Goal: Task Accomplishment & Management: Manage account settings

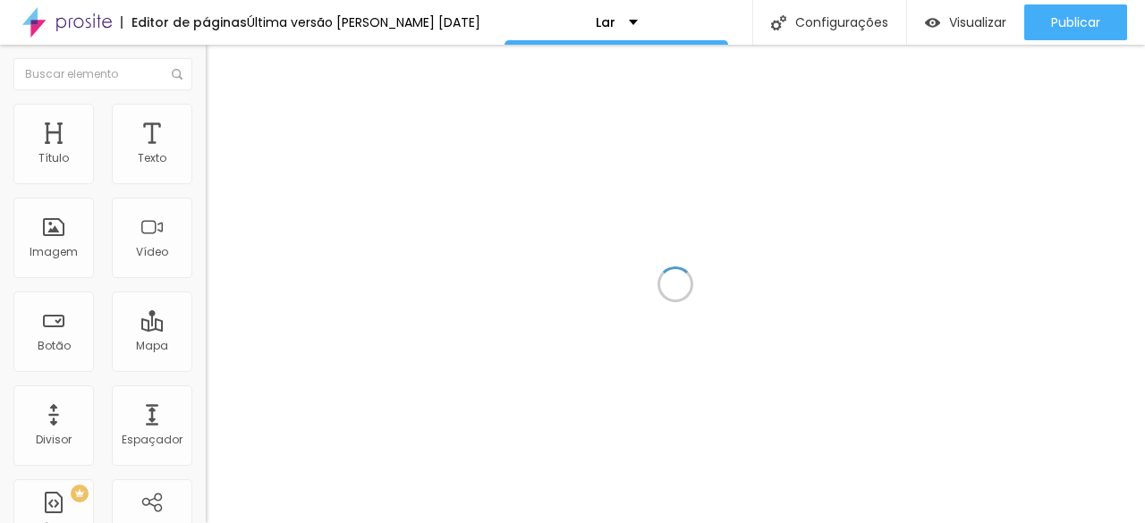
click at [990, 223] on div at bounding box center [676, 284] width 940 height 479
click at [1048, 323] on div at bounding box center [676, 284] width 940 height 479
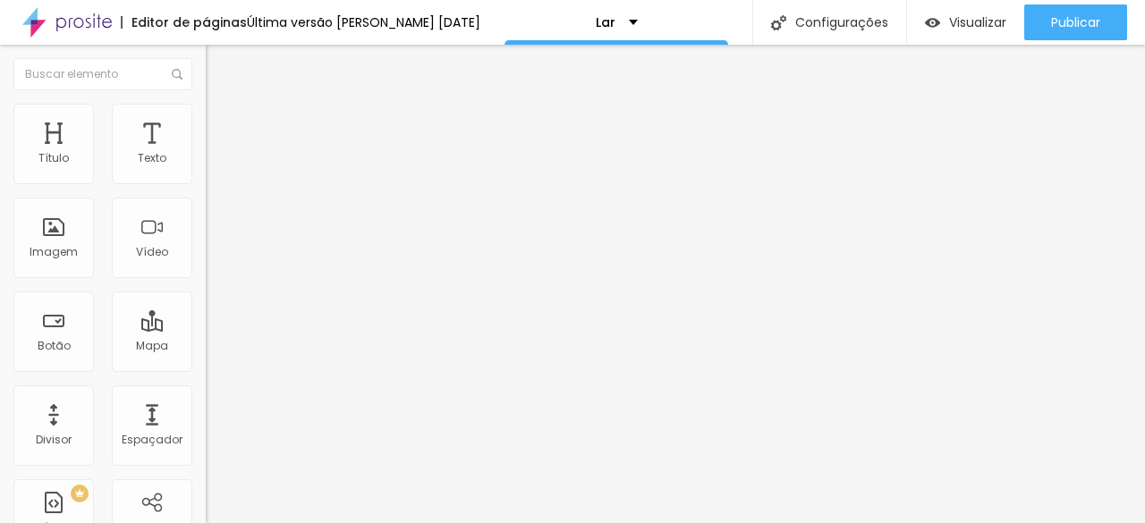
click at [206, 359] on font "Instagram" at bounding box center [235, 366] width 59 height 15
type input "@lucianacarnelos.nutri"
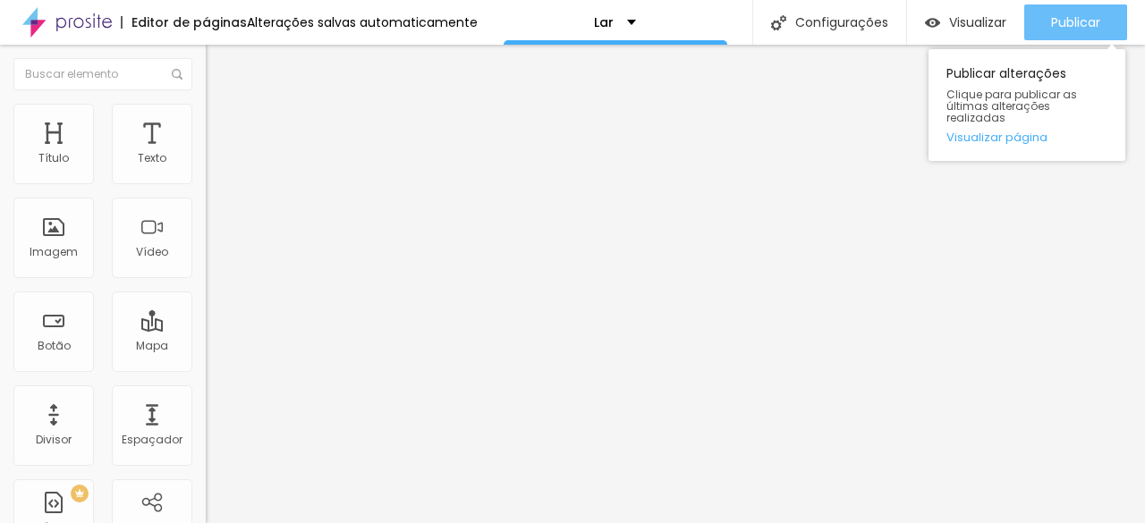
click at [1063, 13] on font "Publicar" at bounding box center [1075, 22] width 49 height 18
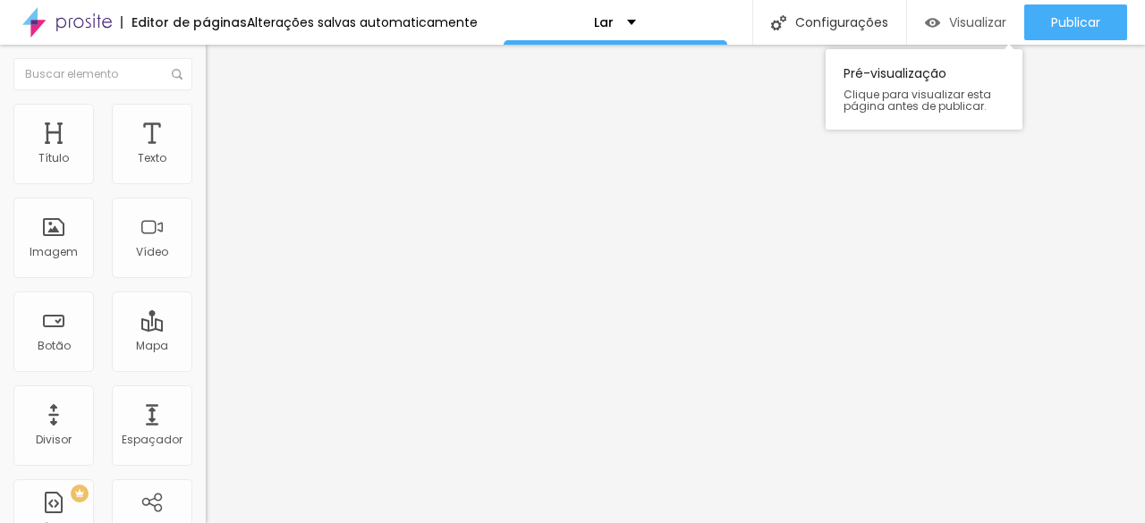
click at [942, 12] on div "Visualizar" at bounding box center [965, 22] width 81 height 36
type input "l"
